Goal: Task Accomplishment & Management: Use online tool/utility

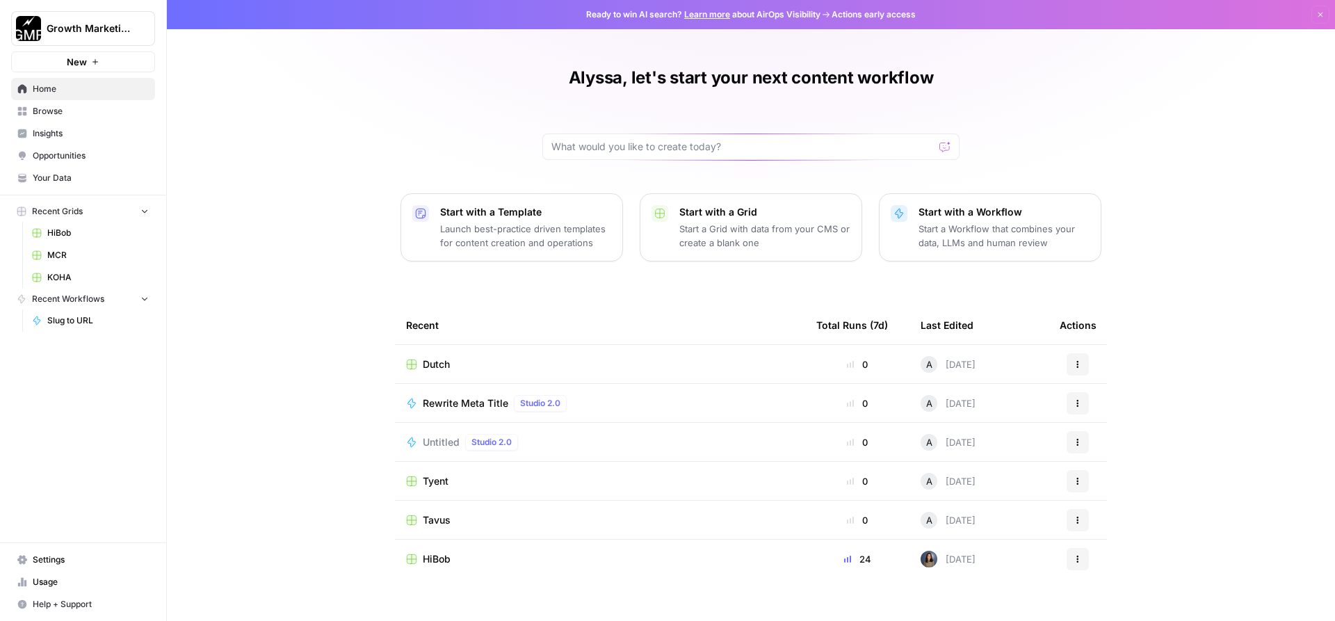
click at [81, 112] on span "Browse" at bounding box center [91, 111] width 116 height 13
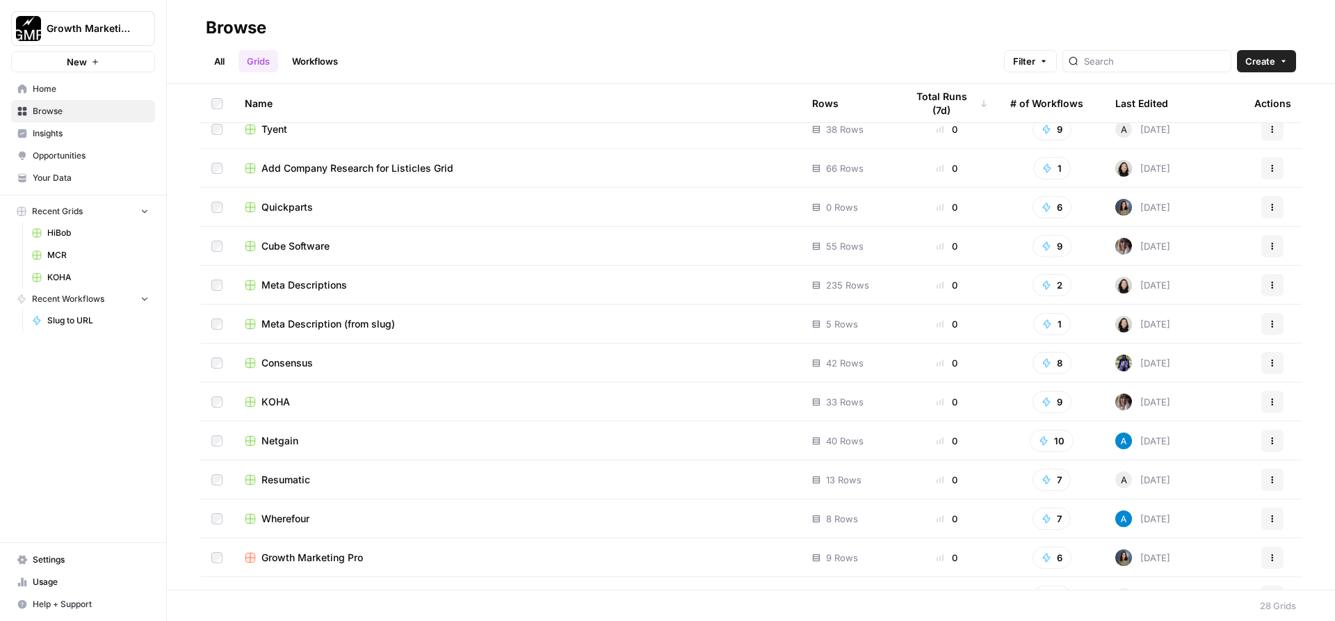
scroll to position [549, 0]
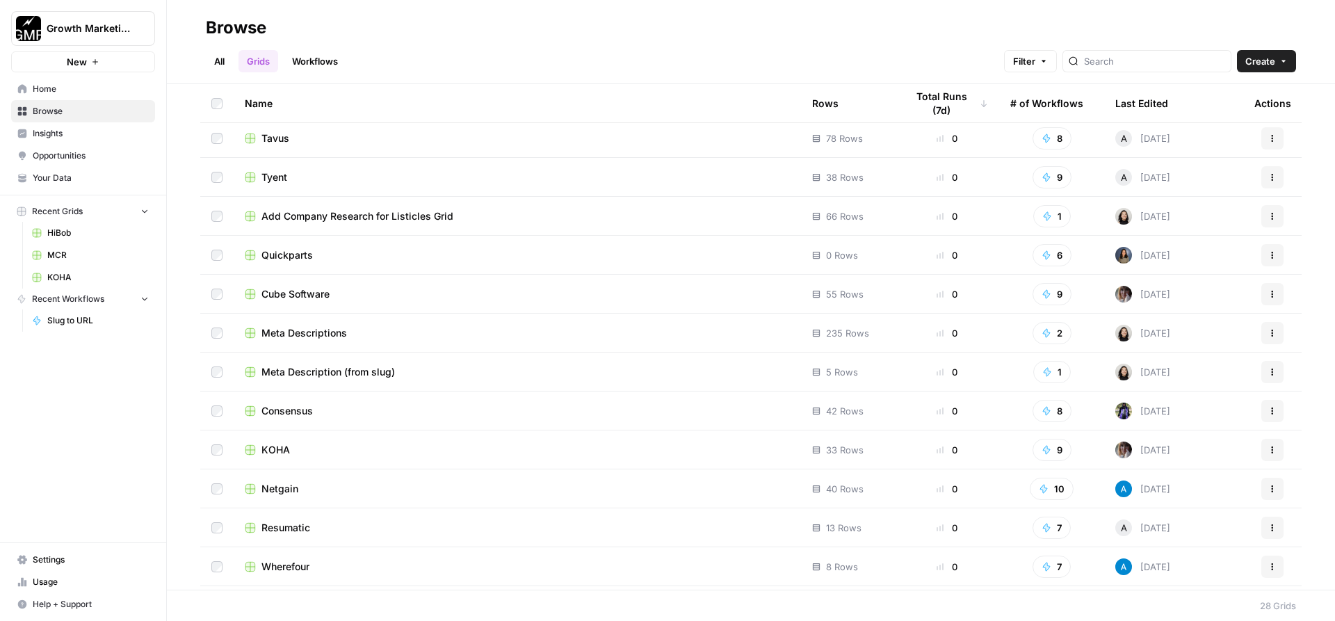
click at [337, 337] on span "Meta Descriptions" at bounding box center [305, 333] width 86 height 14
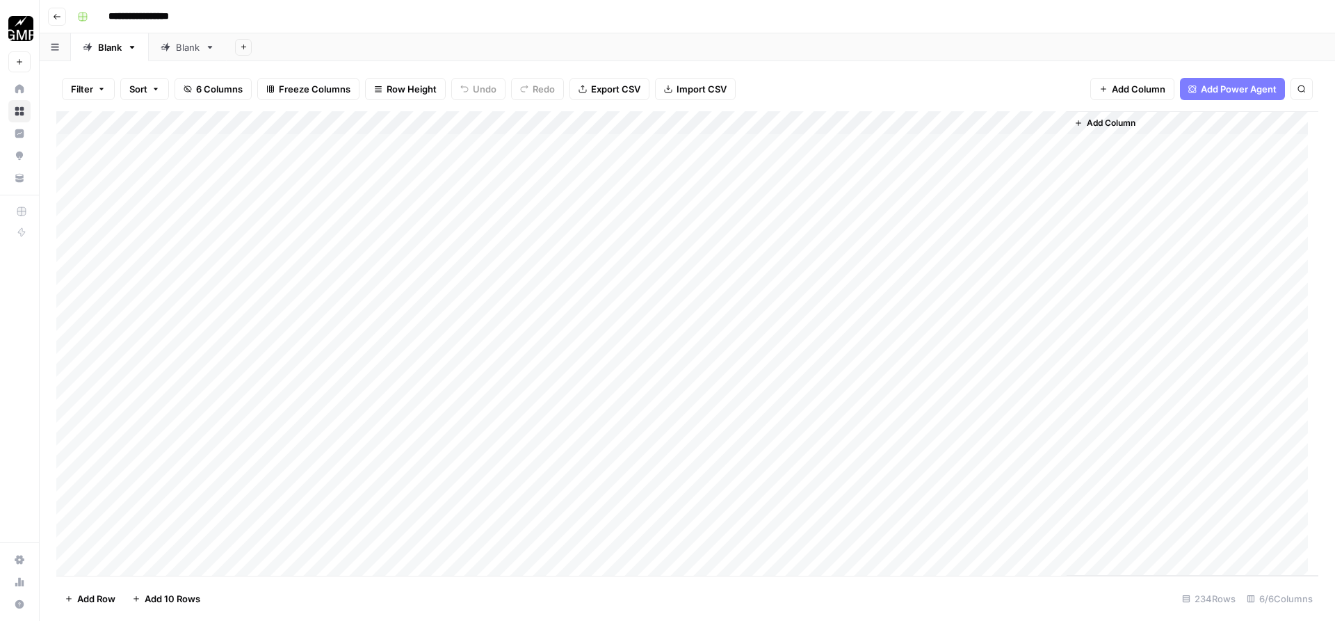
click at [620, 122] on div "Add Column" at bounding box center [687, 343] width 1262 height 465
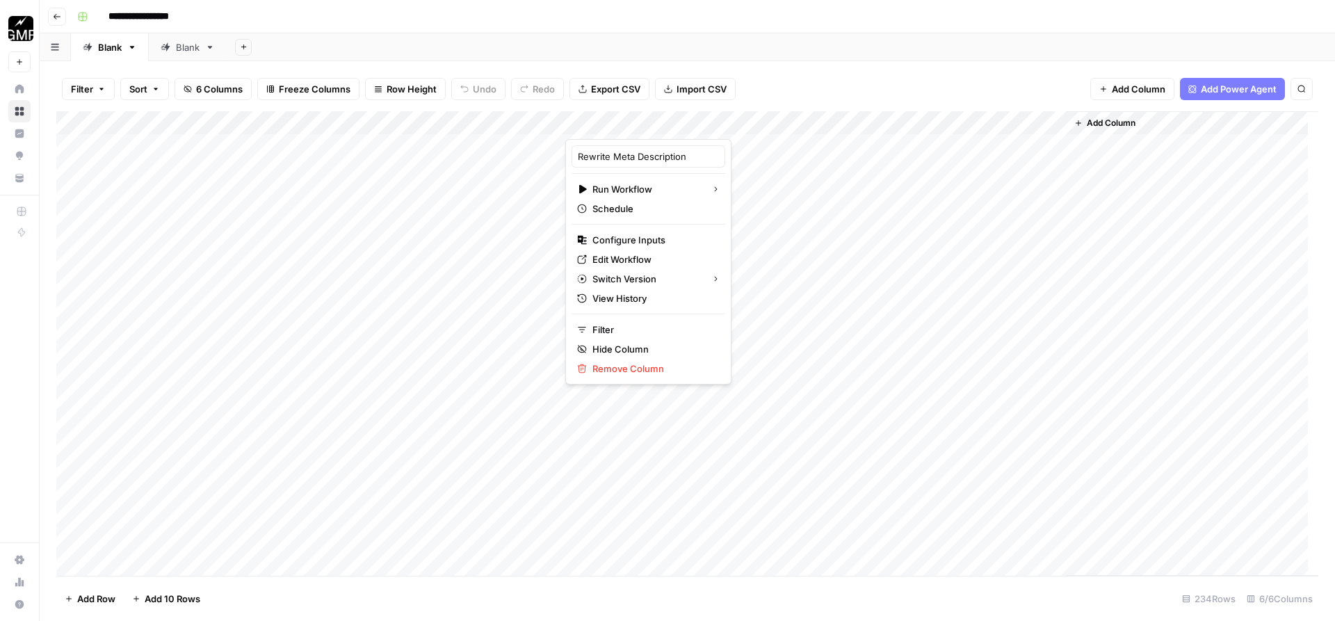
click at [859, 61] on div "Add Sheet" at bounding box center [781, 47] width 1109 height 28
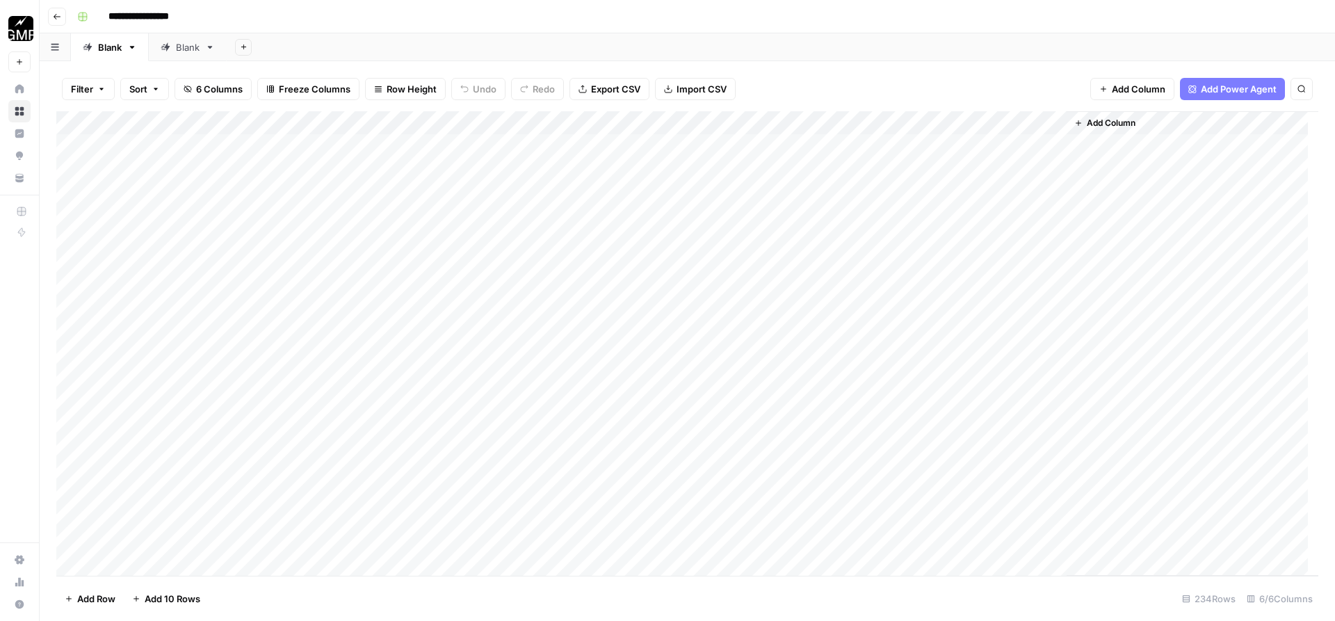
click at [63, 16] on button "Go back" at bounding box center [57, 17] width 18 height 18
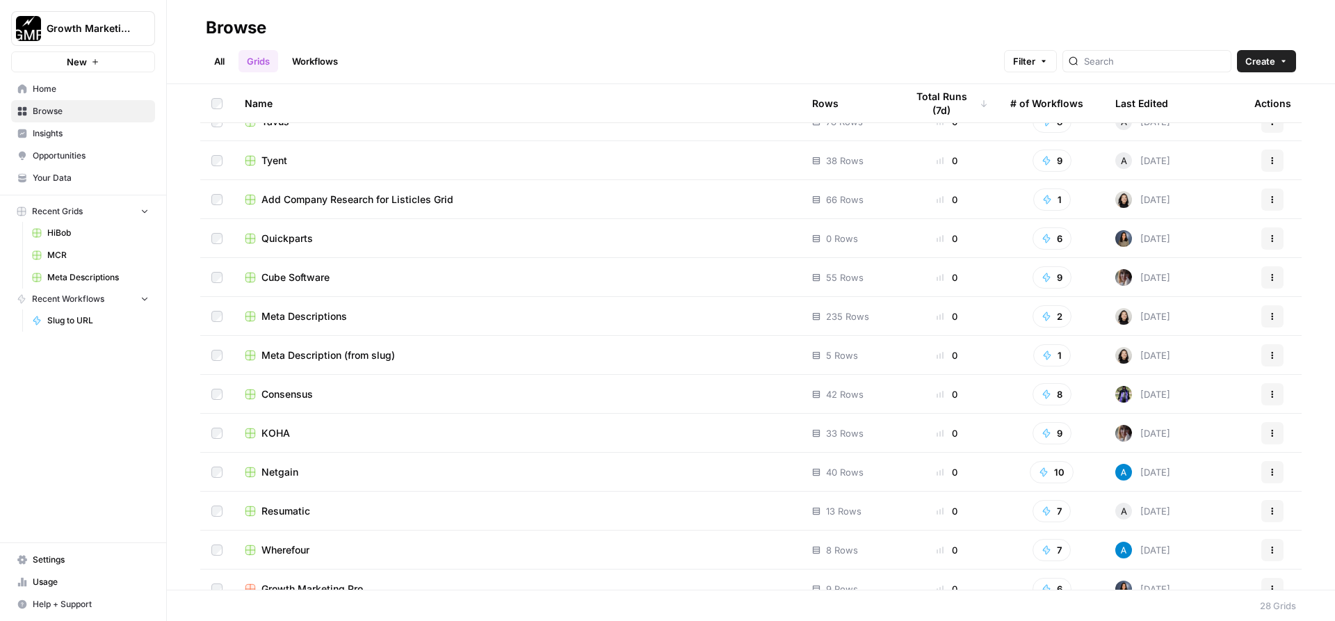
scroll to position [624, 0]
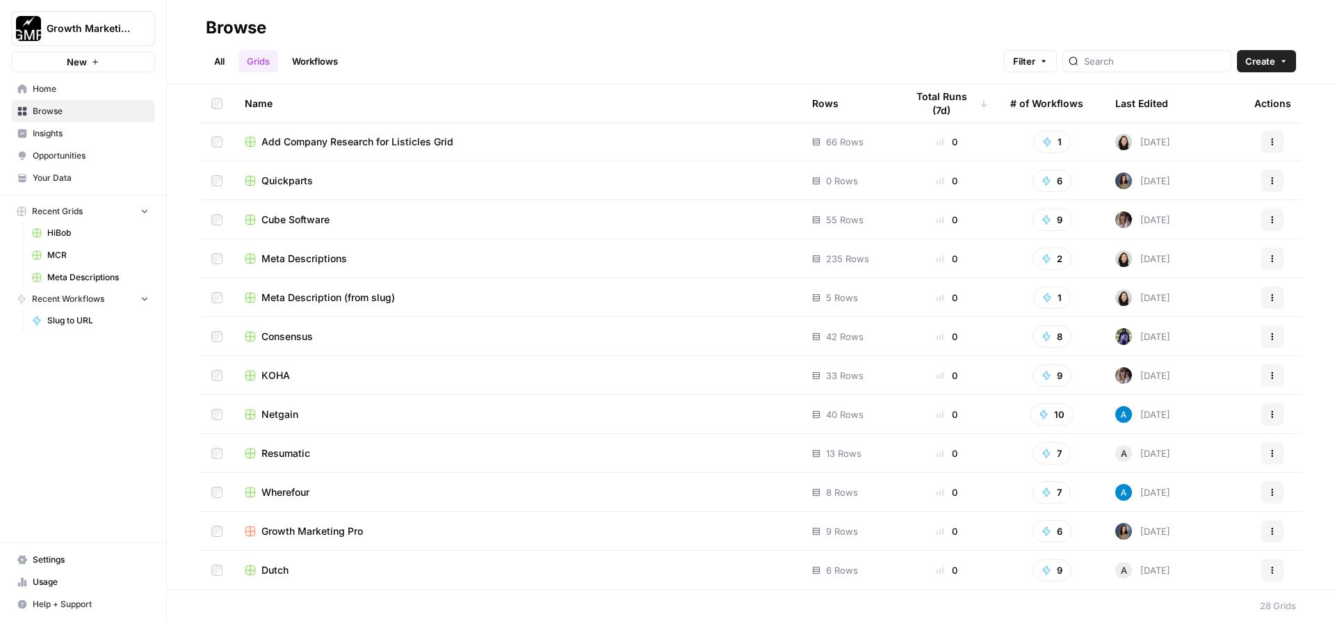
click at [331, 253] on span "Meta Descriptions" at bounding box center [305, 259] width 86 height 14
